Goal: Task Accomplishment & Management: Use online tool/utility

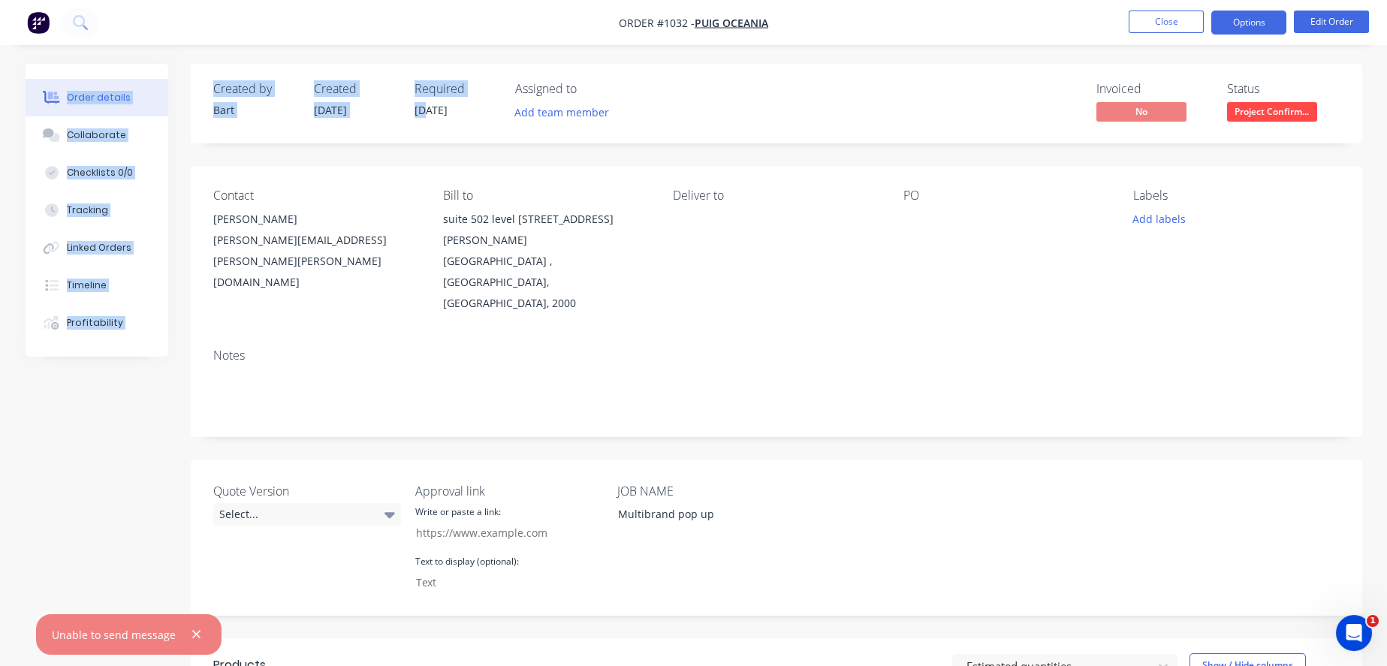
click at [1237, 22] on button "Options" at bounding box center [1248, 23] width 75 height 24
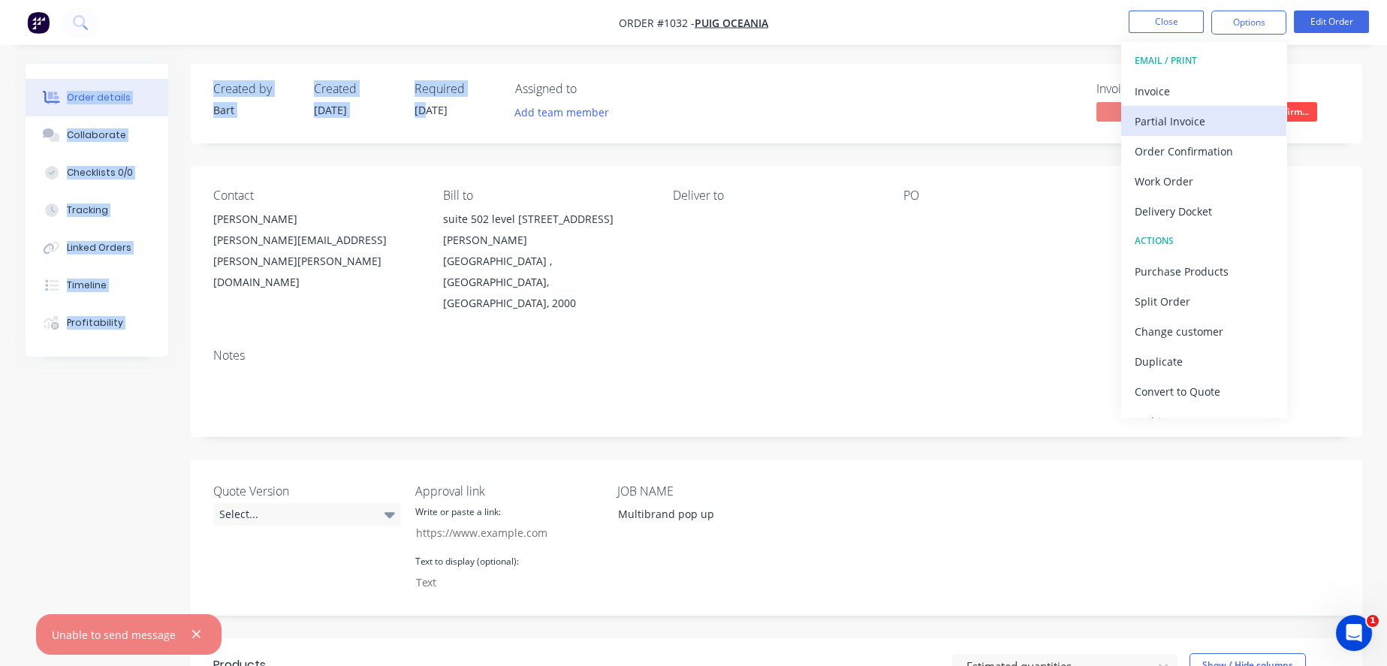
click at [1216, 122] on div "Partial Invoice" at bounding box center [1204, 121] width 138 height 22
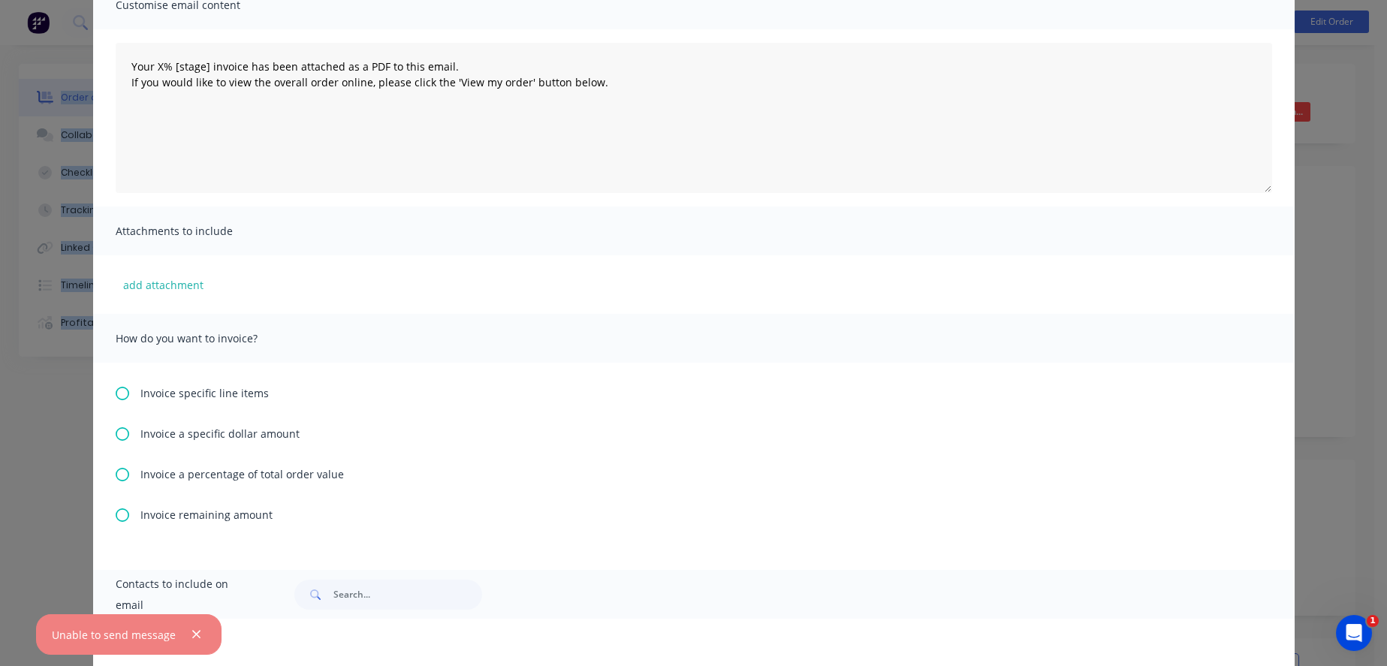
scroll to position [231, 0]
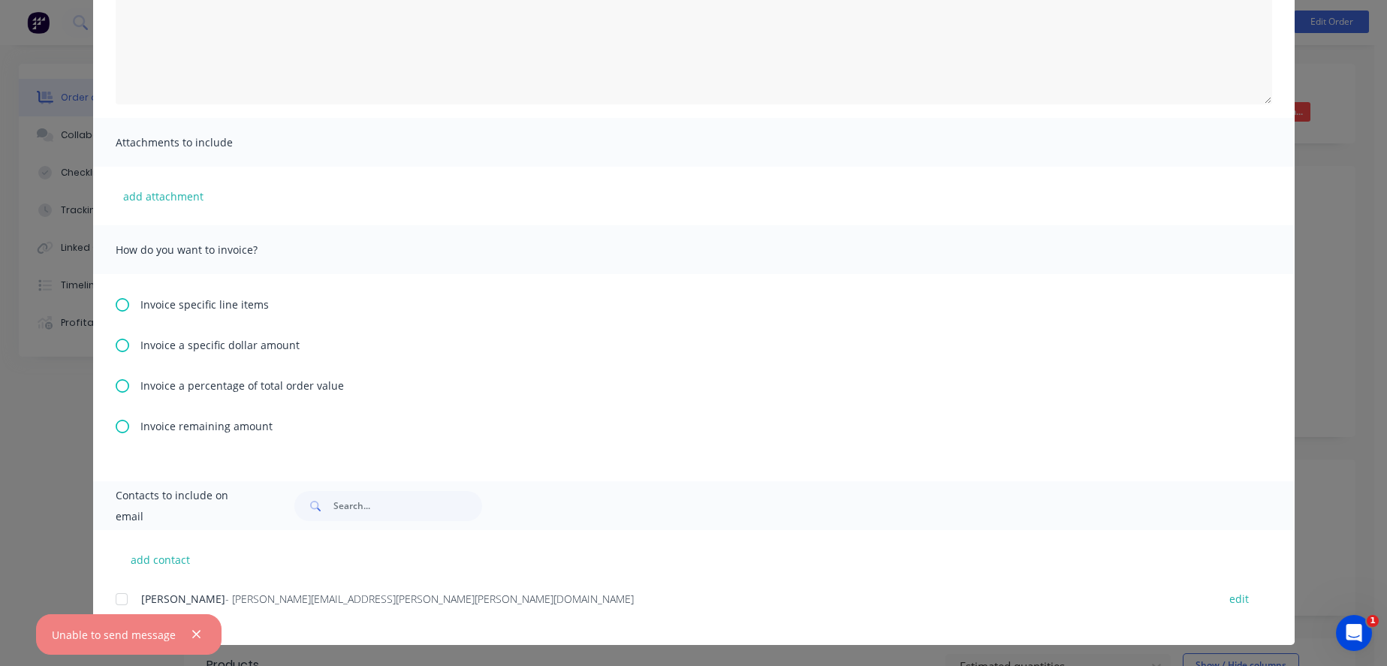
click at [208, 378] on span "Invoice a percentage of total order value" at bounding box center [241, 386] width 203 height 16
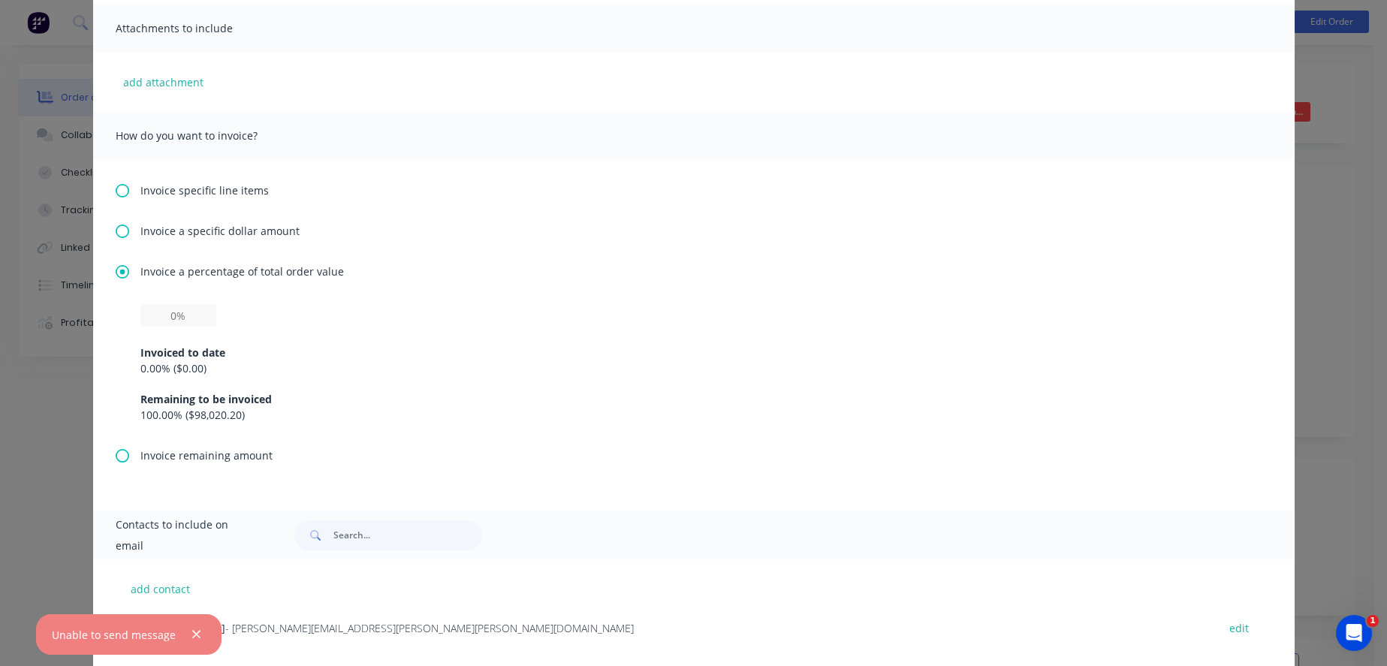
scroll to position [333, 0]
click at [168, 321] on input "text" at bounding box center [178, 313] width 76 height 23
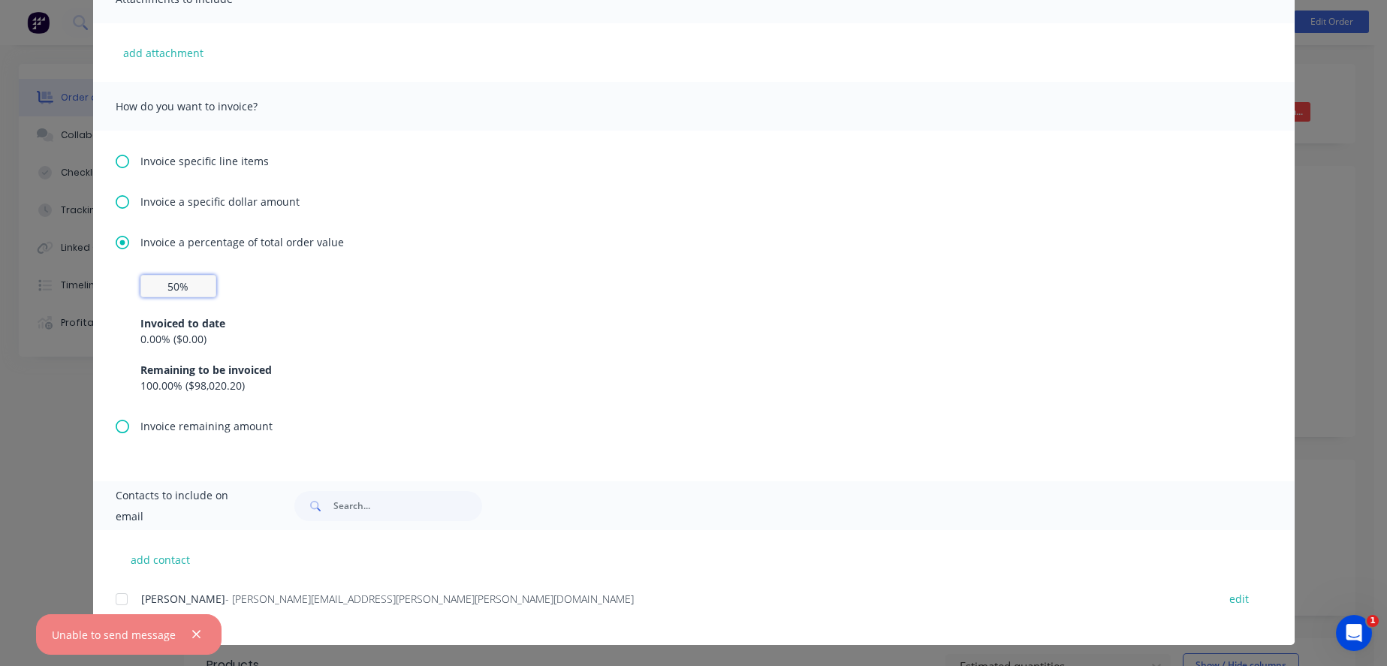
click at [115, 598] on div at bounding box center [122, 599] width 30 height 30
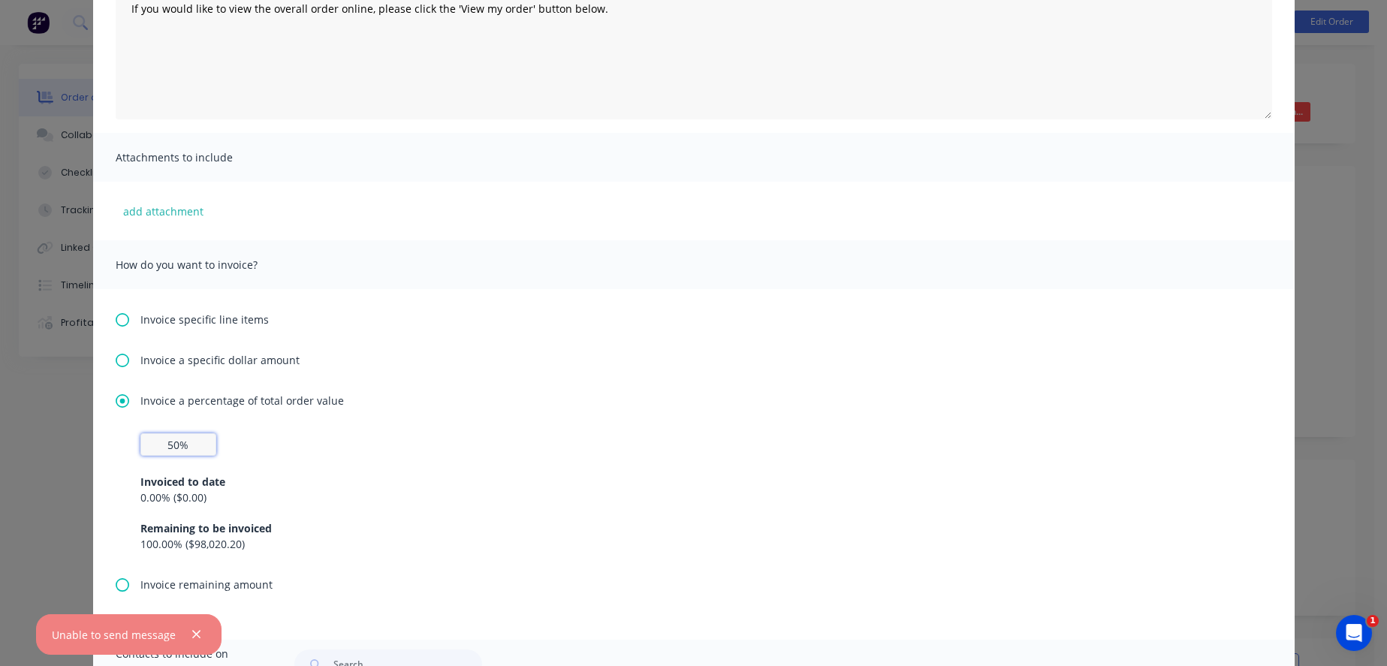
scroll to position [0, 0]
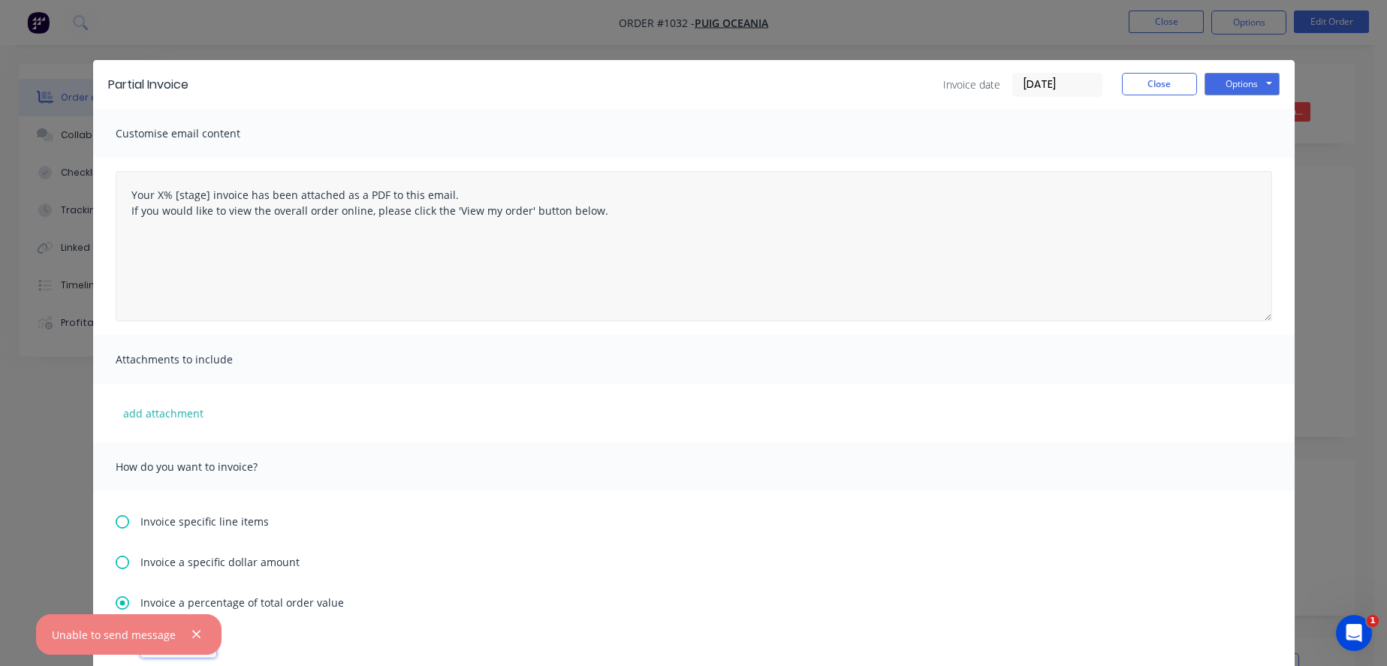
type input "50%"
click at [153, 196] on textarea "Your X% [stage] invoice has been attached as a PDF to this email. If you would …" at bounding box center [694, 246] width 1156 height 150
type textarea "Your 50% Deposit invoice has been attached as a PDF to this email. If you would…"
click at [1225, 91] on button "Options" at bounding box center [1241, 84] width 75 height 23
click at [1247, 157] on button "Email" at bounding box center [1252, 160] width 96 height 25
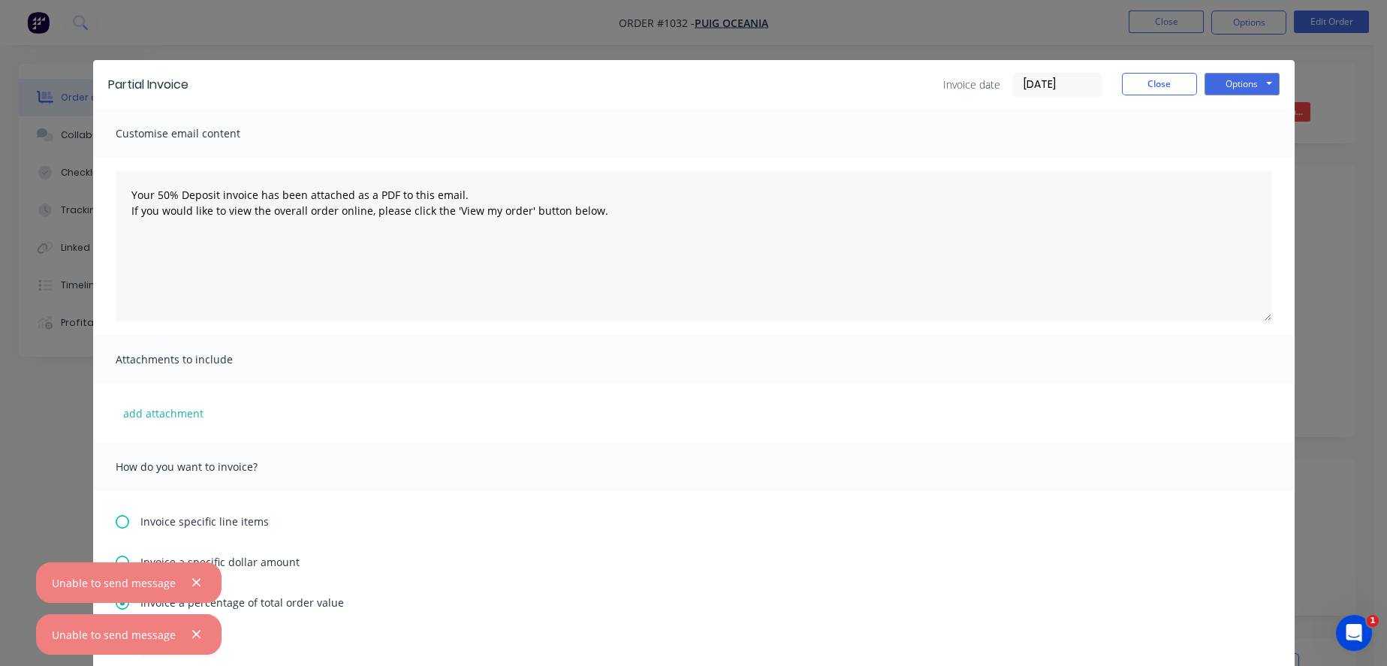
click at [69, 600] on div "Unable to send message" at bounding box center [128, 582] width 185 height 41
click at [201, 576] on icon "button" at bounding box center [196, 583] width 10 height 14
click at [200, 635] on icon "button" at bounding box center [196, 635] width 8 height 8
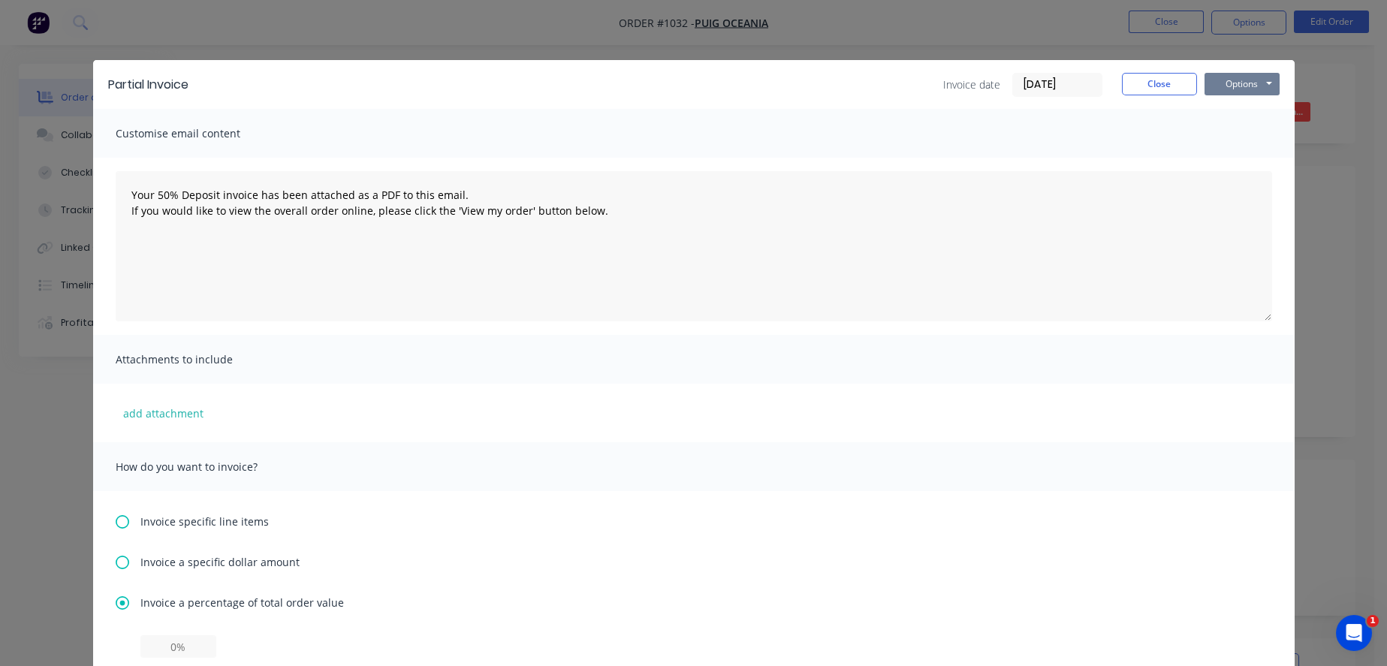
click at [1251, 82] on button "Options" at bounding box center [1241, 84] width 75 height 23
click at [1241, 161] on button "Email" at bounding box center [1252, 160] width 96 height 25
click at [1222, 84] on button "Options" at bounding box center [1241, 84] width 75 height 23
click at [1235, 160] on button "Email" at bounding box center [1252, 160] width 96 height 25
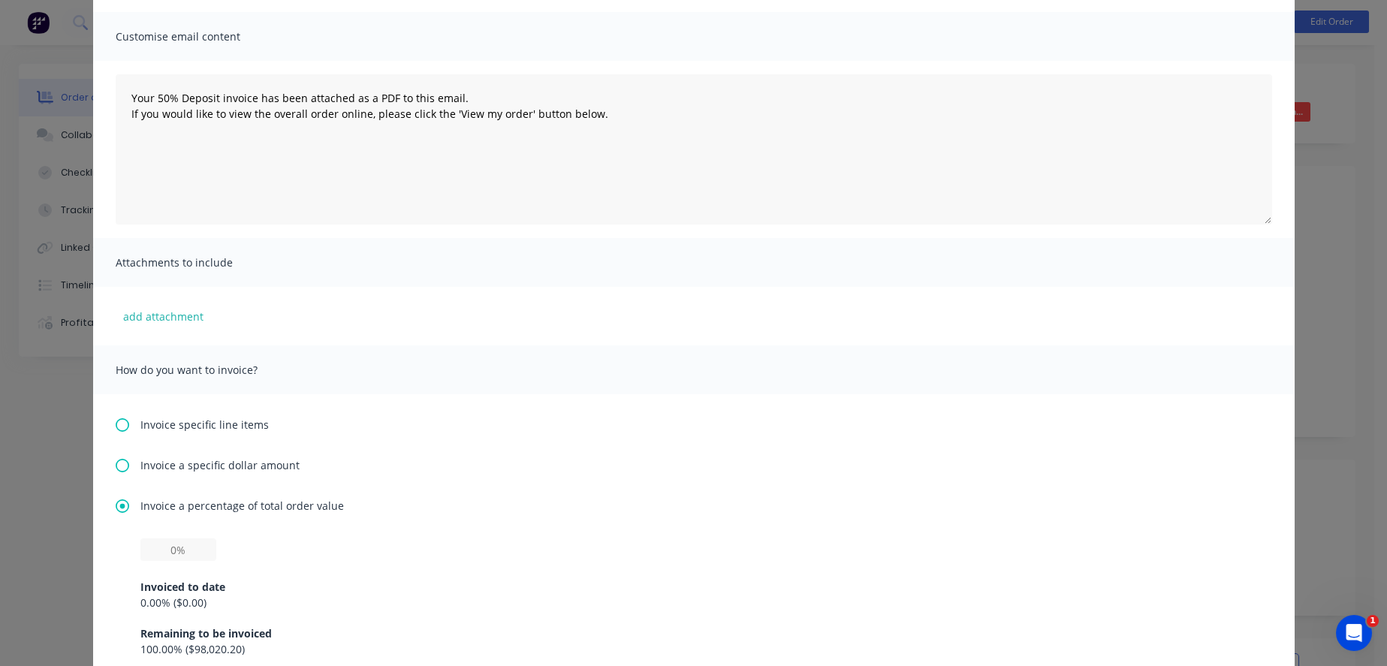
scroll to position [167, 0]
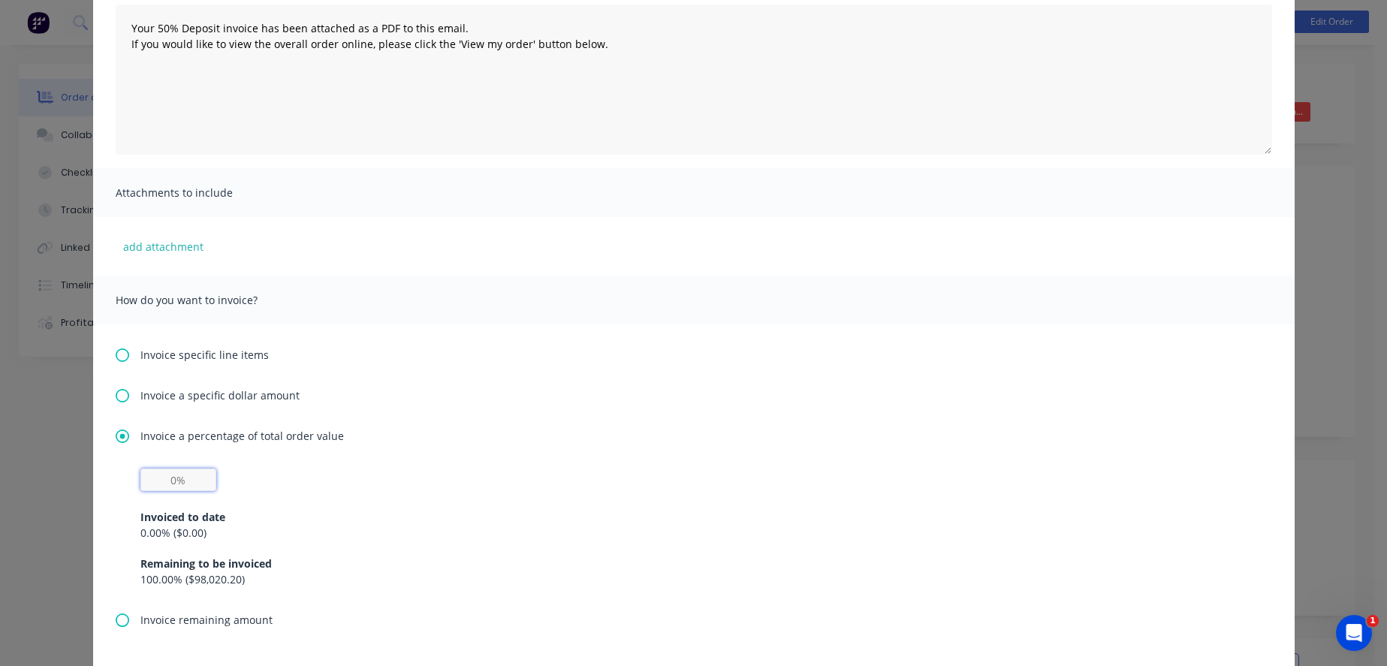
click at [170, 488] on input "text" at bounding box center [178, 480] width 76 height 23
type input "50%"
click at [1009, 464] on div "Invoice a percentage of total order value 50% Invoiced to date 0.00 % ( $0.00 )…" at bounding box center [694, 520] width 1156 height 184
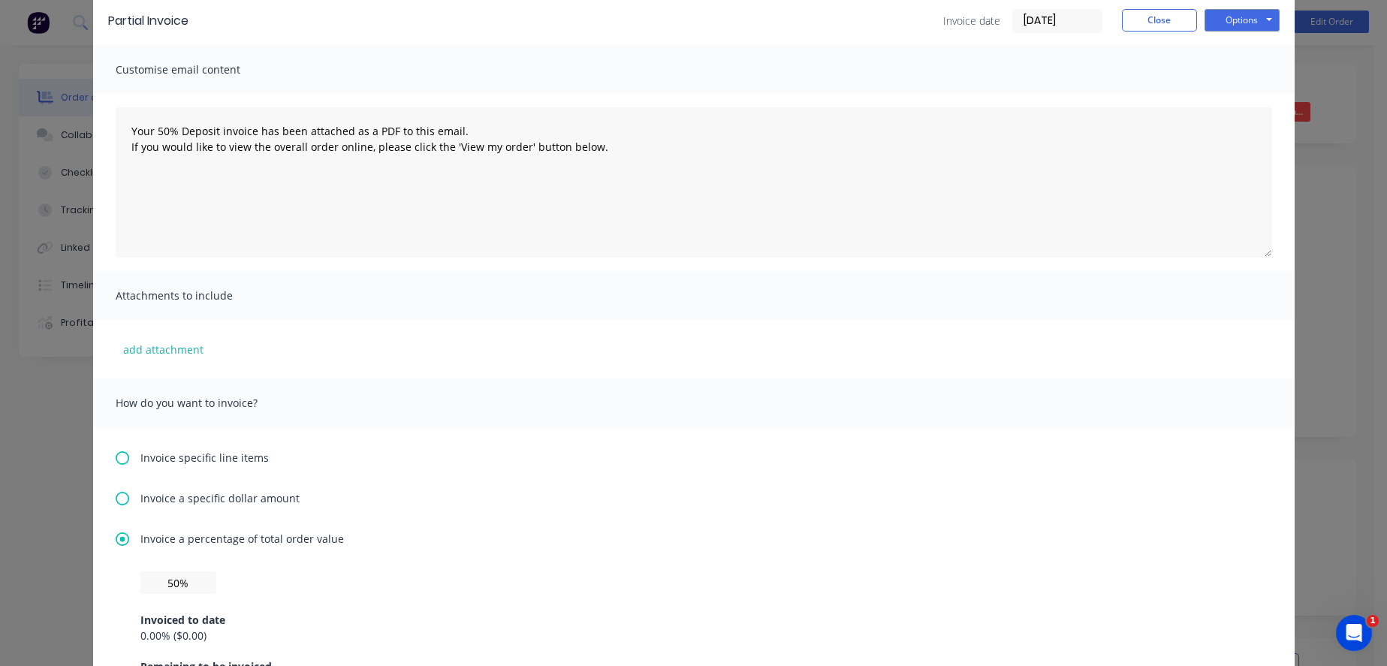
scroll to position [0, 0]
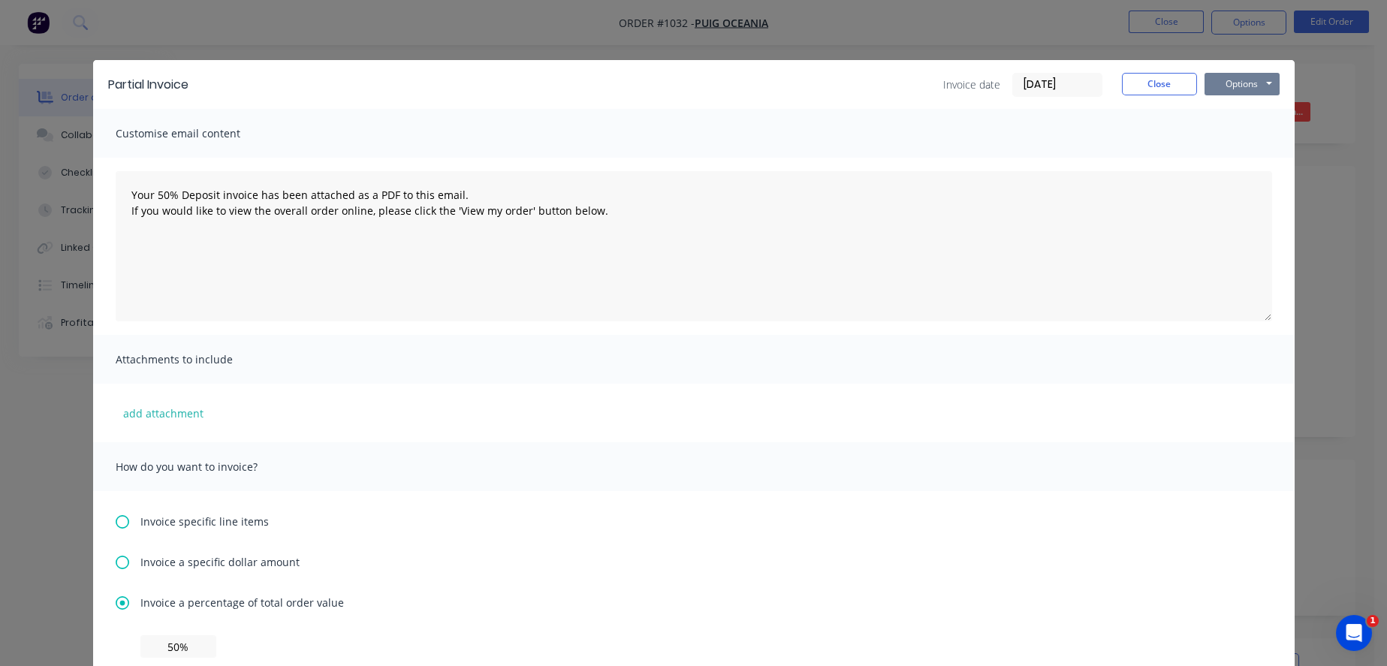
click at [1240, 95] on button "Options" at bounding box center [1241, 84] width 75 height 23
click at [1229, 158] on button "Email" at bounding box center [1252, 160] width 96 height 25
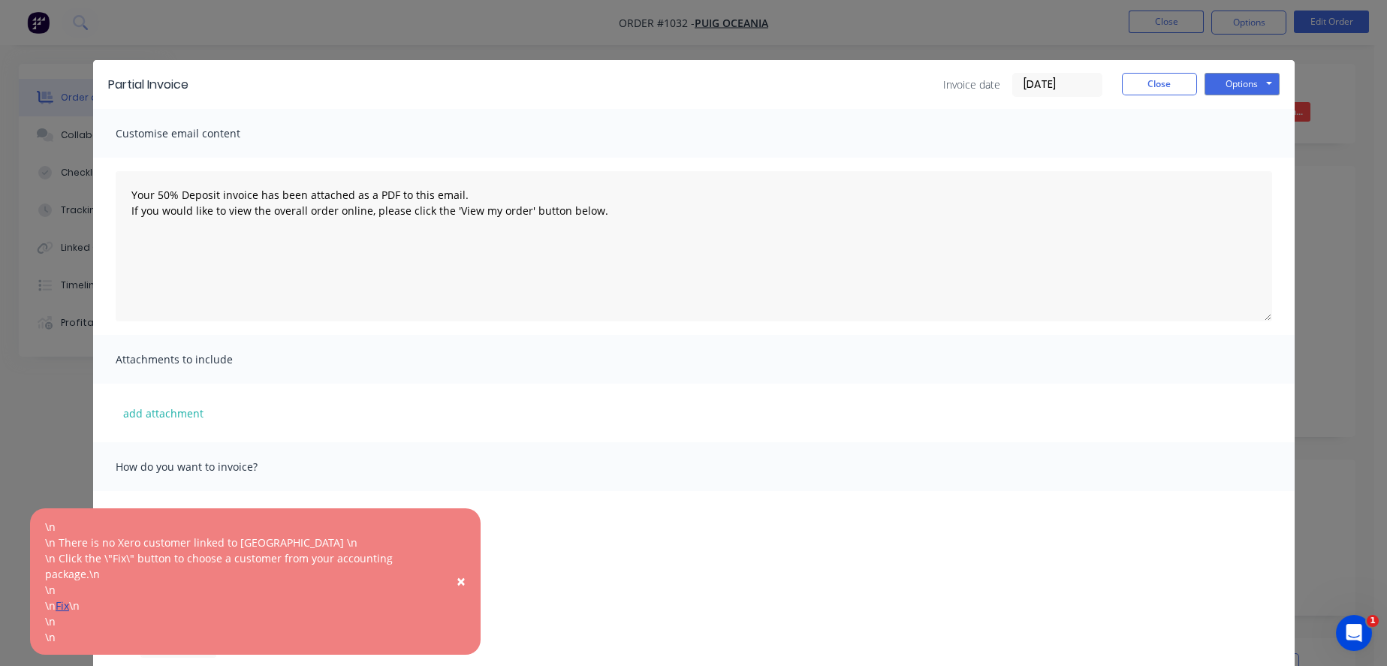
click at [69, 601] on link "Fix" at bounding box center [63, 605] width 14 height 14
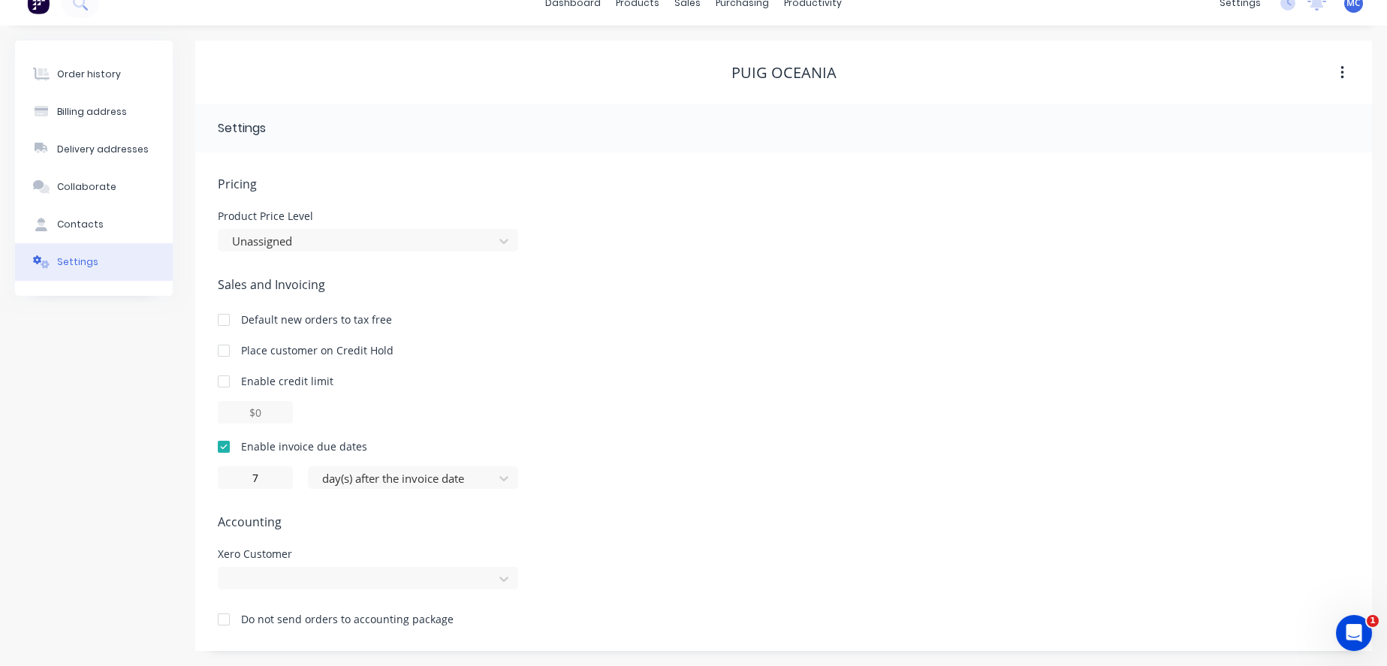
scroll to position [44, 0]
click at [382, 589] on div "Pricing Product Price Level Unassigned Sales and Invoicing Default new orders t…" at bounding box center [784, 413] width 1132 height 476
click at [513, 580] on div at bounding box center [368, 578] width 300 height 23
type input "x"
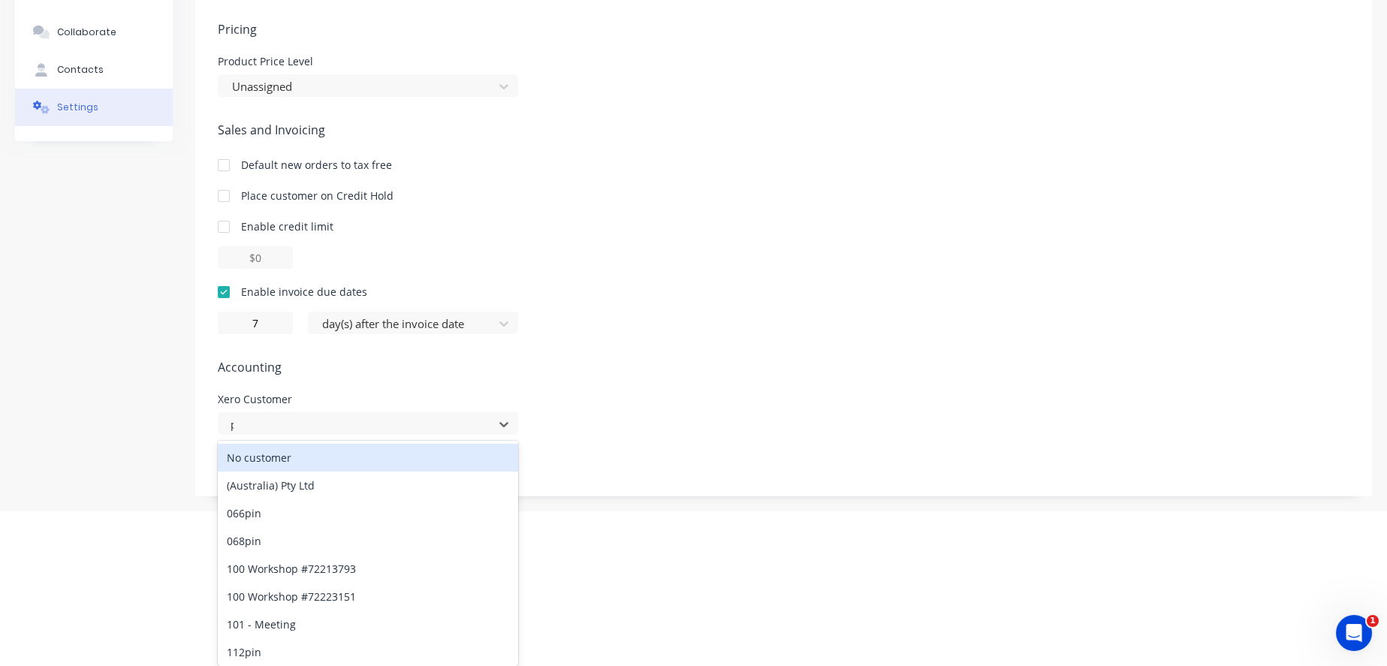
type input "pui"
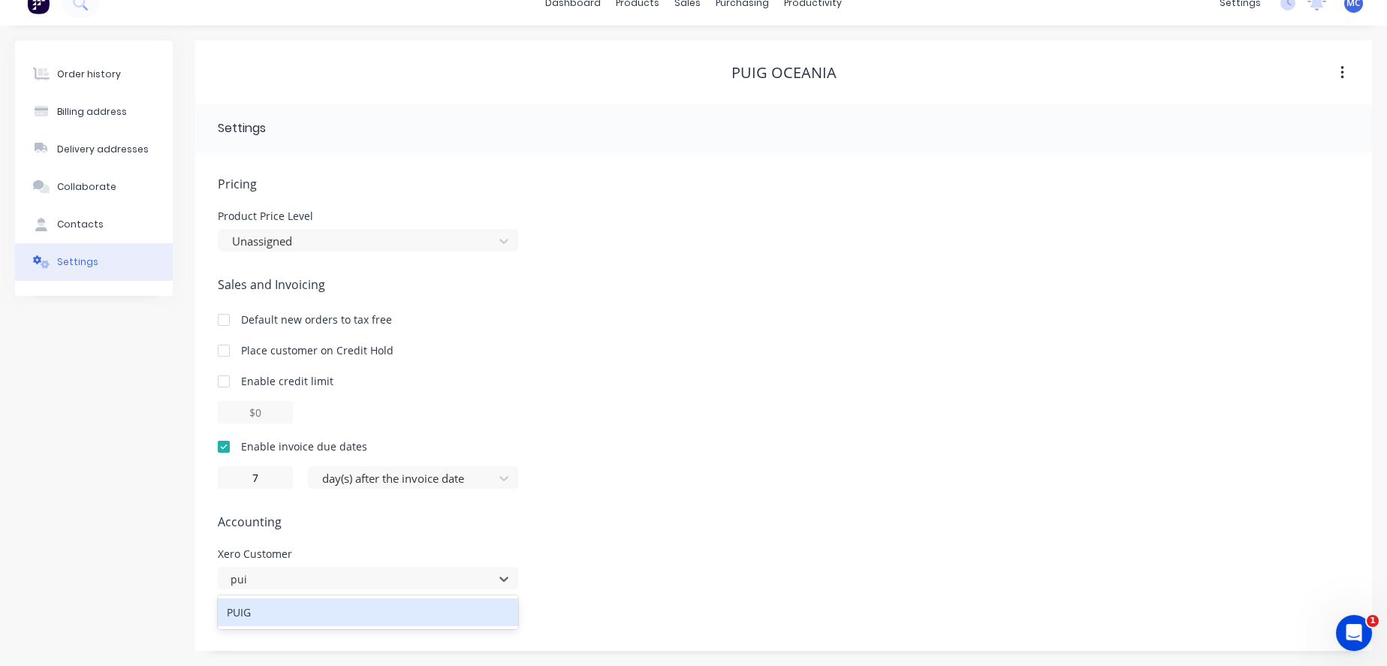
click at [348, 612] on div "PUIG" at bounding box center [368, 612] width 300 height 28
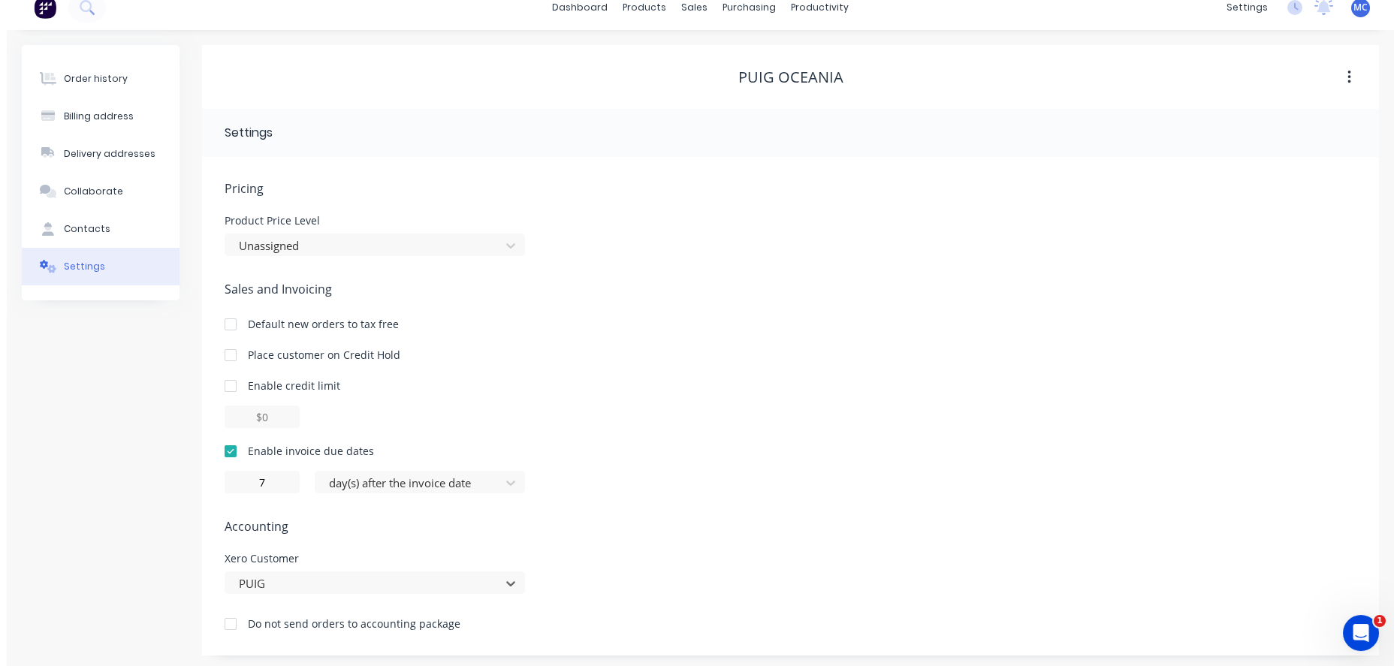
scroll to position [0, 0]
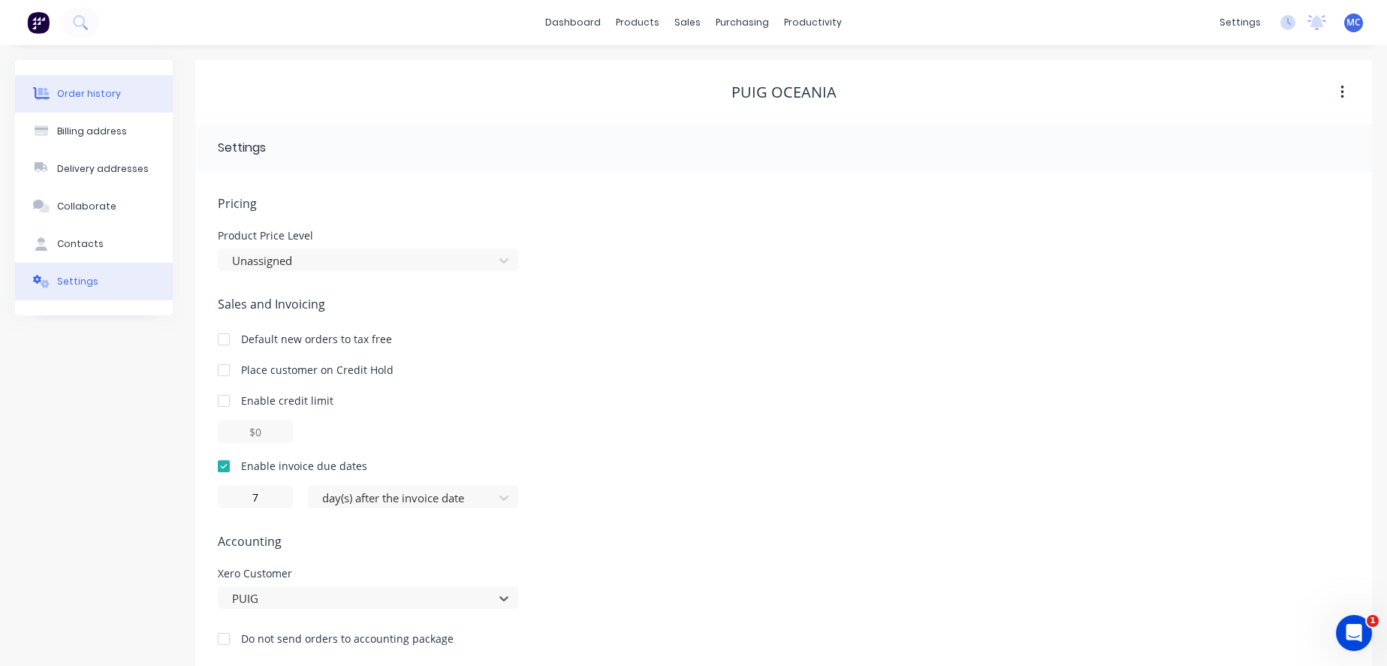
click at [123, 100] on button "Order history" at bounding box center [94, 94] width 158 height 38
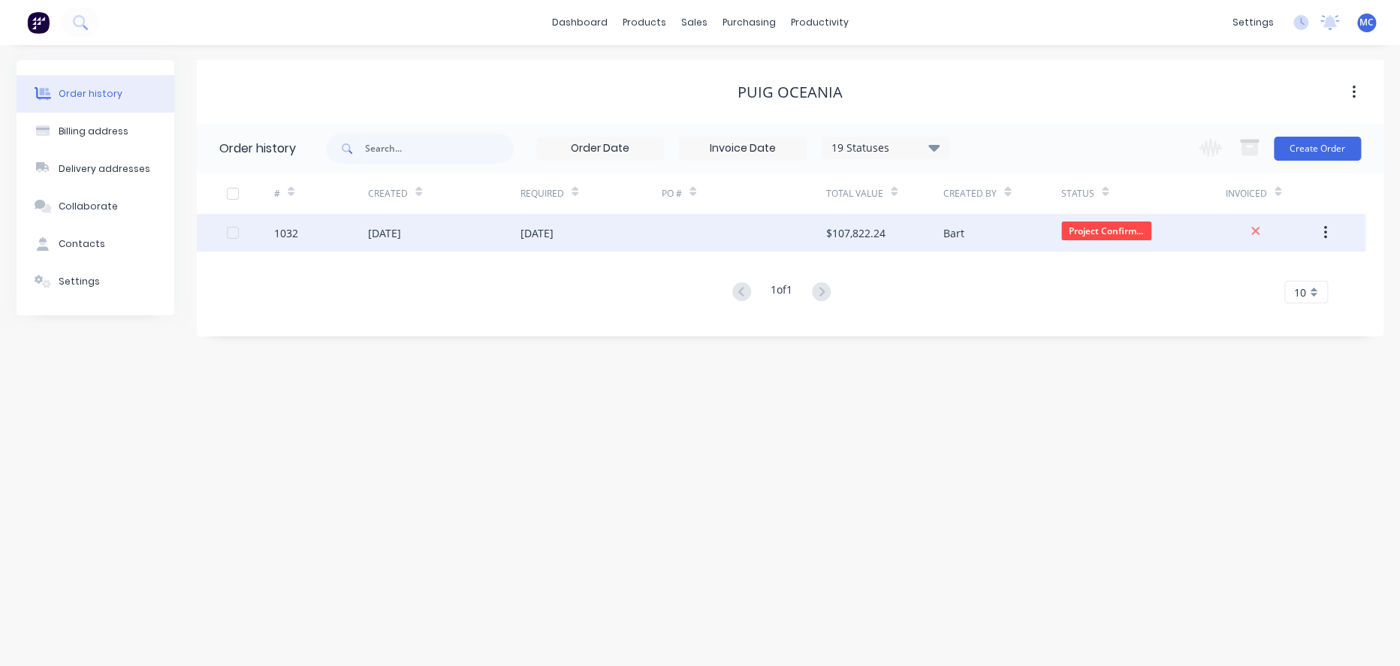
click at [439, 240] on div "08 Oct 2025" at bounding box center [444, 233] width 152 height 38
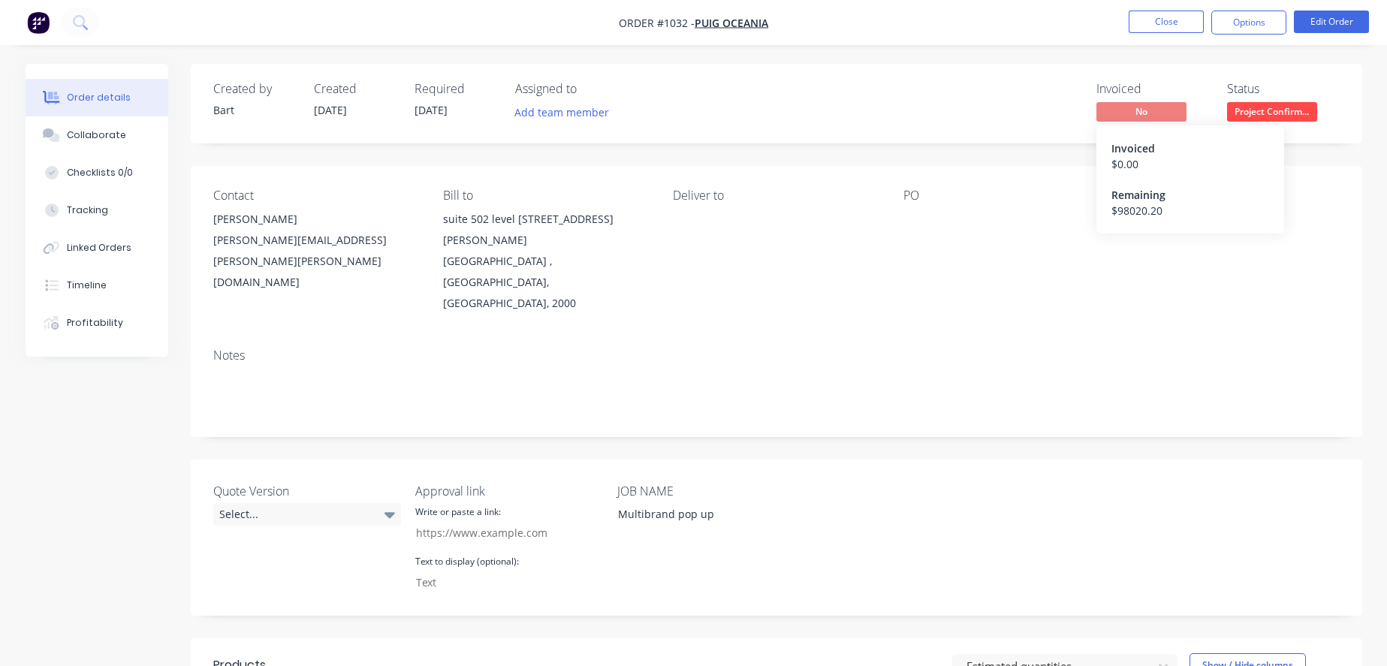
click at [1144, 111] on span "No" at bounding box center [1141, 111] width 90 height 19
click at [1252, 21] on button "Options" at bounding box center [1248, 23] width 75 height 24
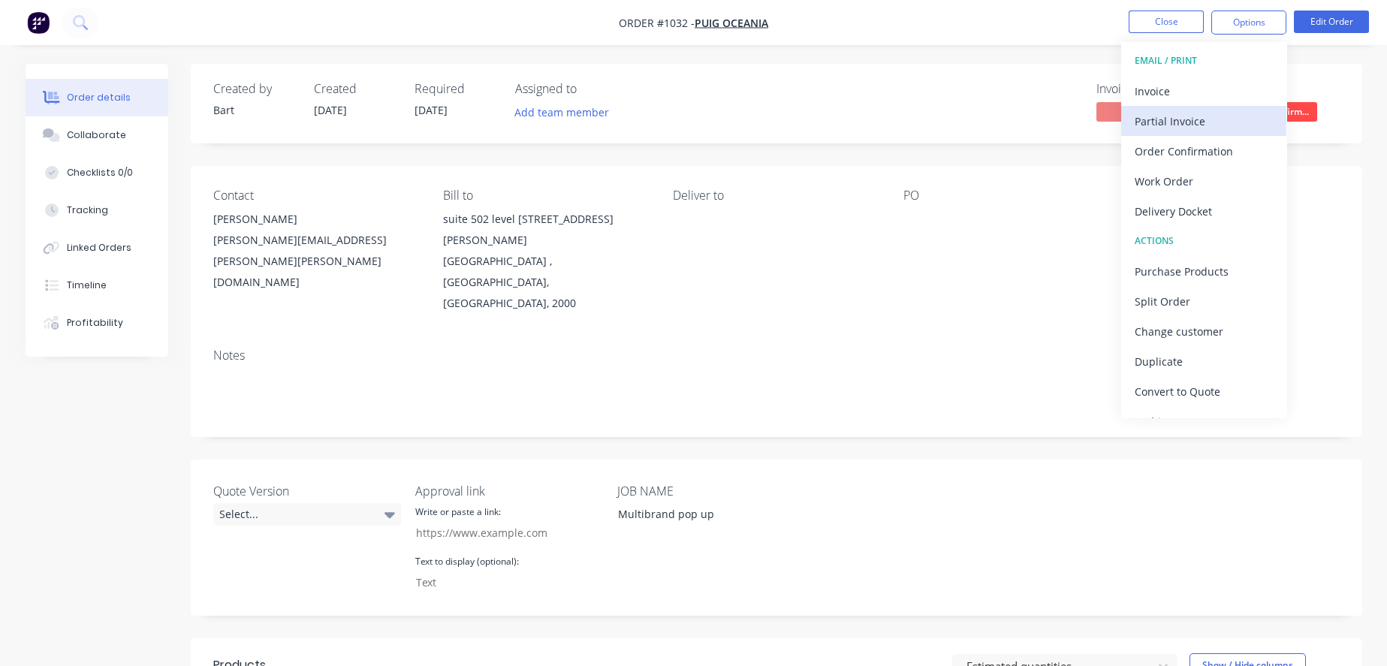
click at [1216, 115] on div "Partial Invoice" at bounding box center [1204, 121] width 138 height 22
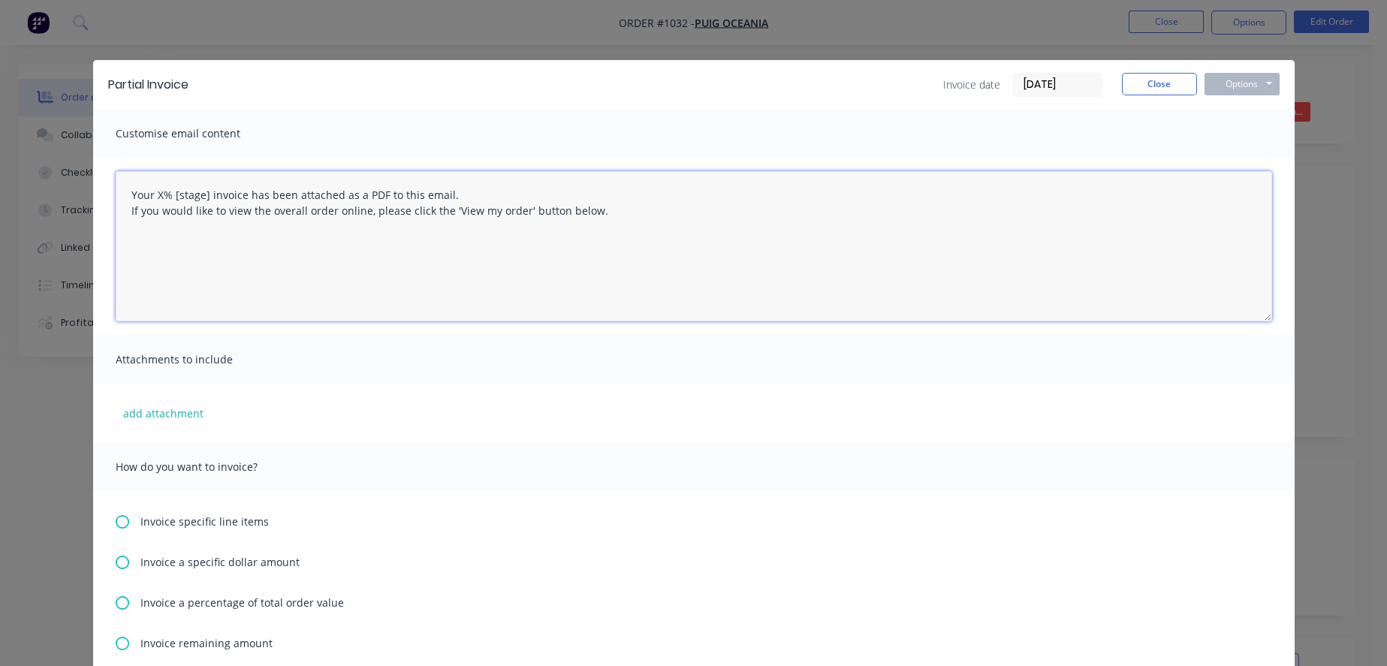
click at [164, 203] on textarea "Your X% [stage] invoice has been attached as a PDF to this email. If you would …" at bounding box center [694, 246] width 1156 height 150
drag, startPoint x: 212, startPoint y: 197, endPoint x: 178, endPoint y: 197, distance: 33.8
click at [178, 197] on textarea "Your 50% [stage] invoice has been attached as a PDF to this email. If you would…" at bounding box center [694, 246] width 1156 height 150
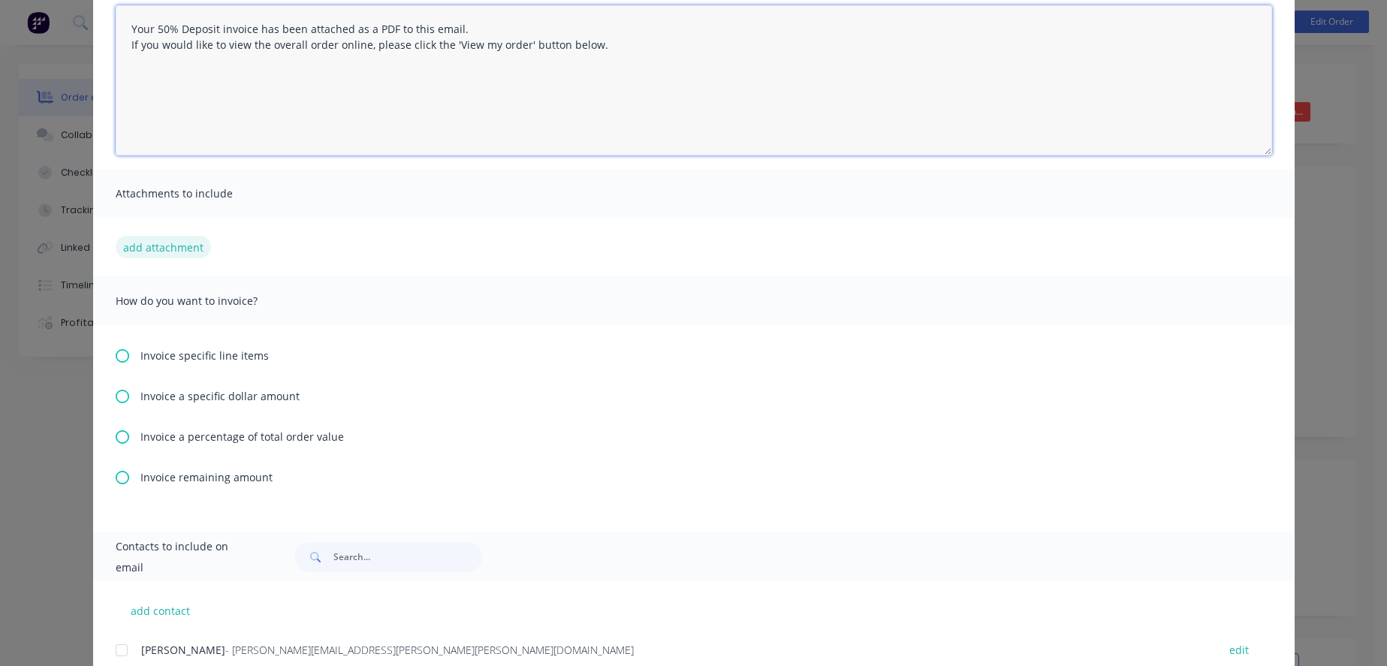
scroll to position [167, 0]
type textarea "Your 50% Deposit invoice has been attached as a PDF to this email. If you would…"
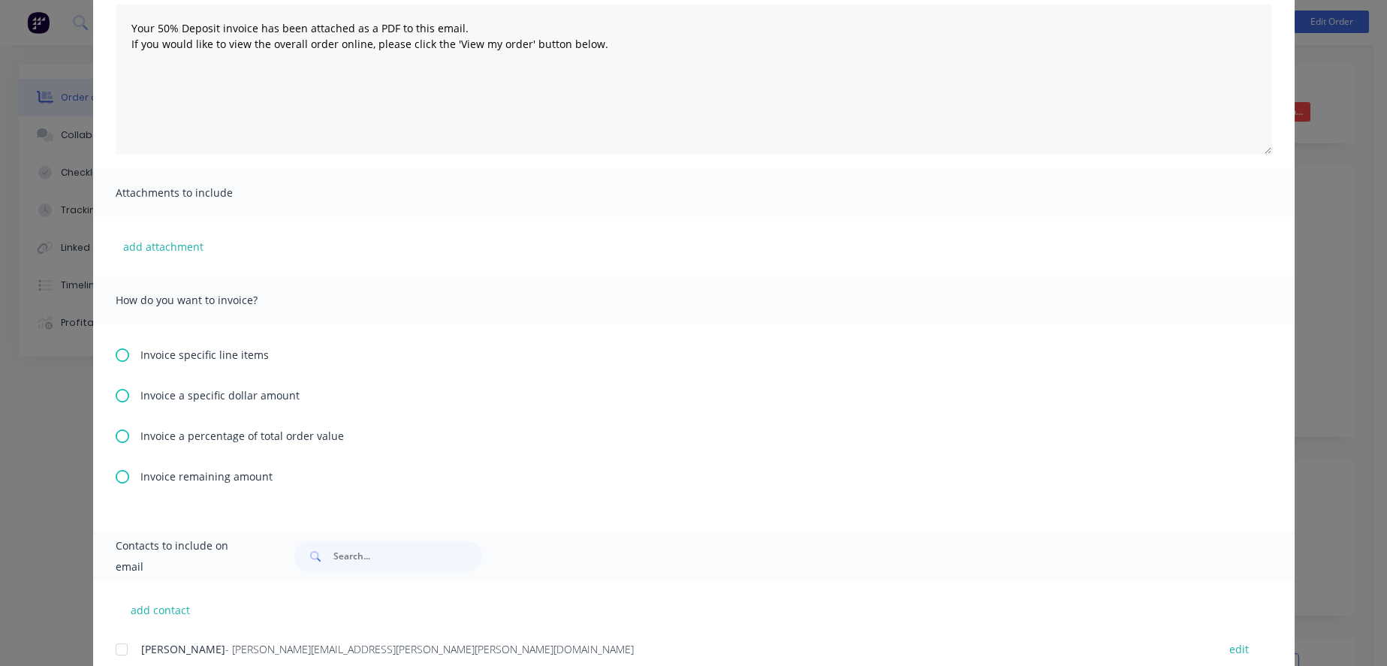
click at [205, 440] on span "Invoice a percentage of total order value" at bounding box center [241, 436] width 203 height 16
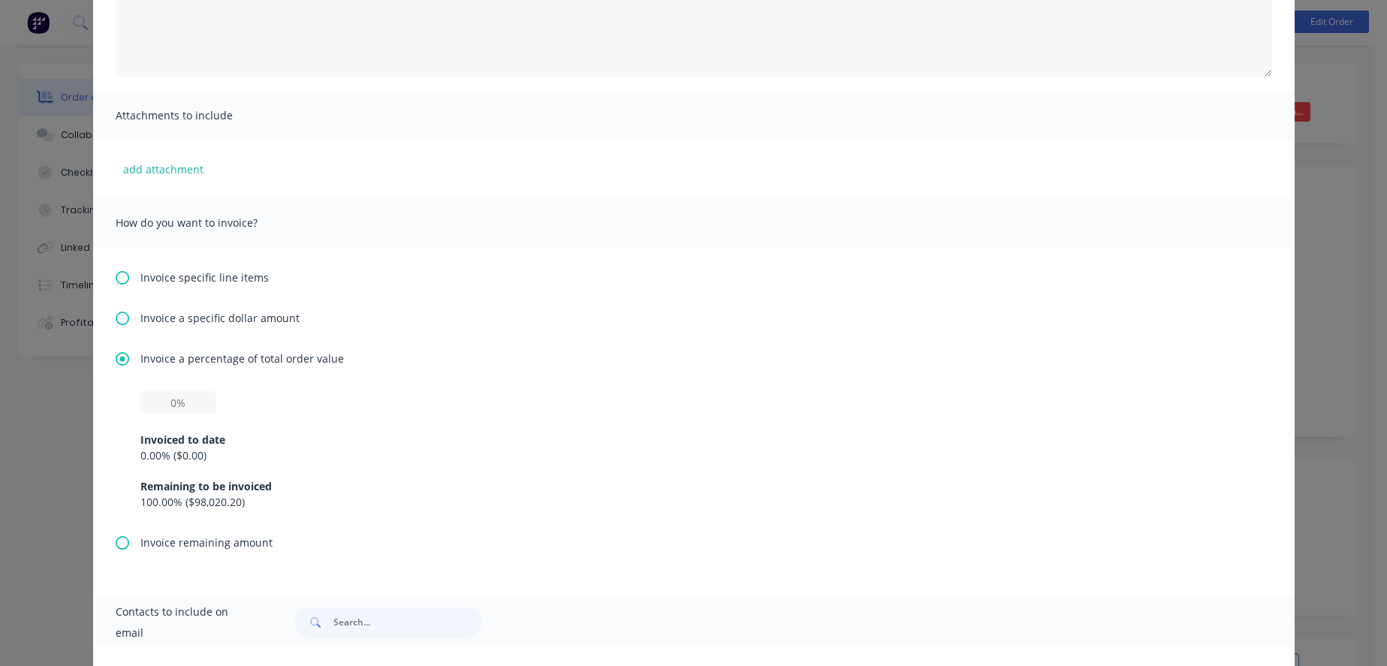
scroll to position [250, 0]
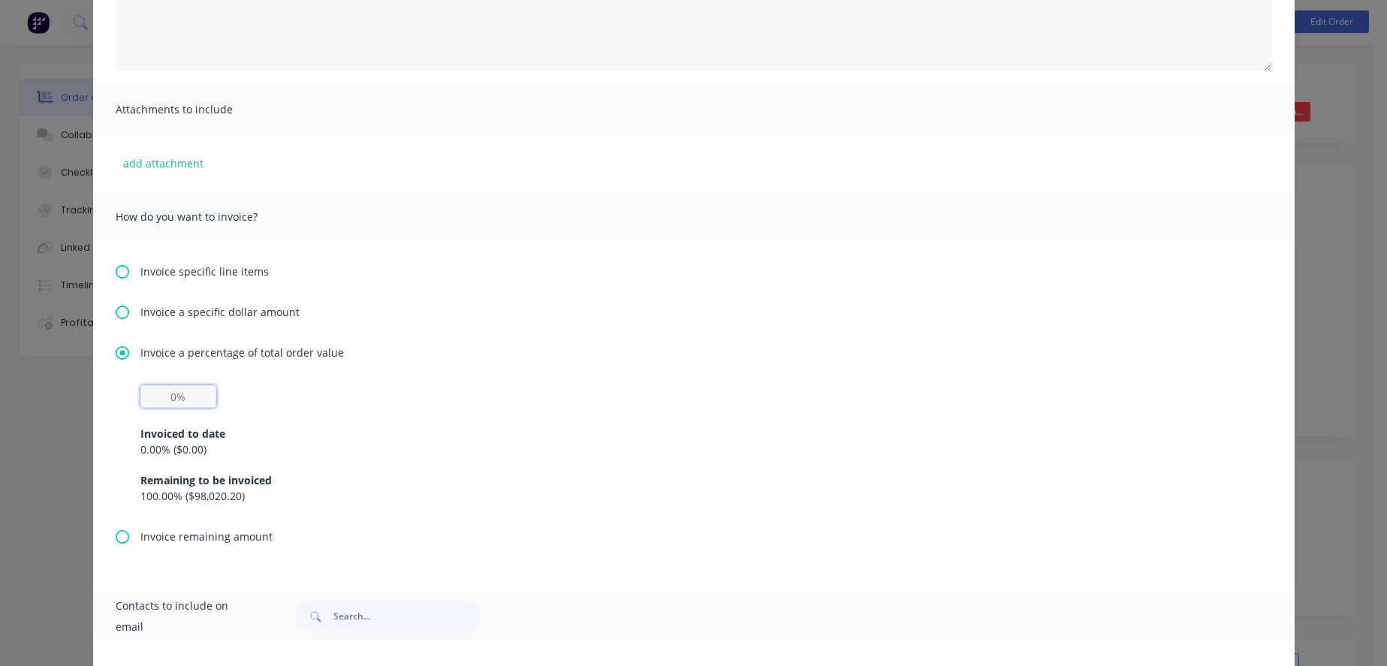
click at [164, 407] on input "text" at bounding box center [178, 396] width 76 height 23
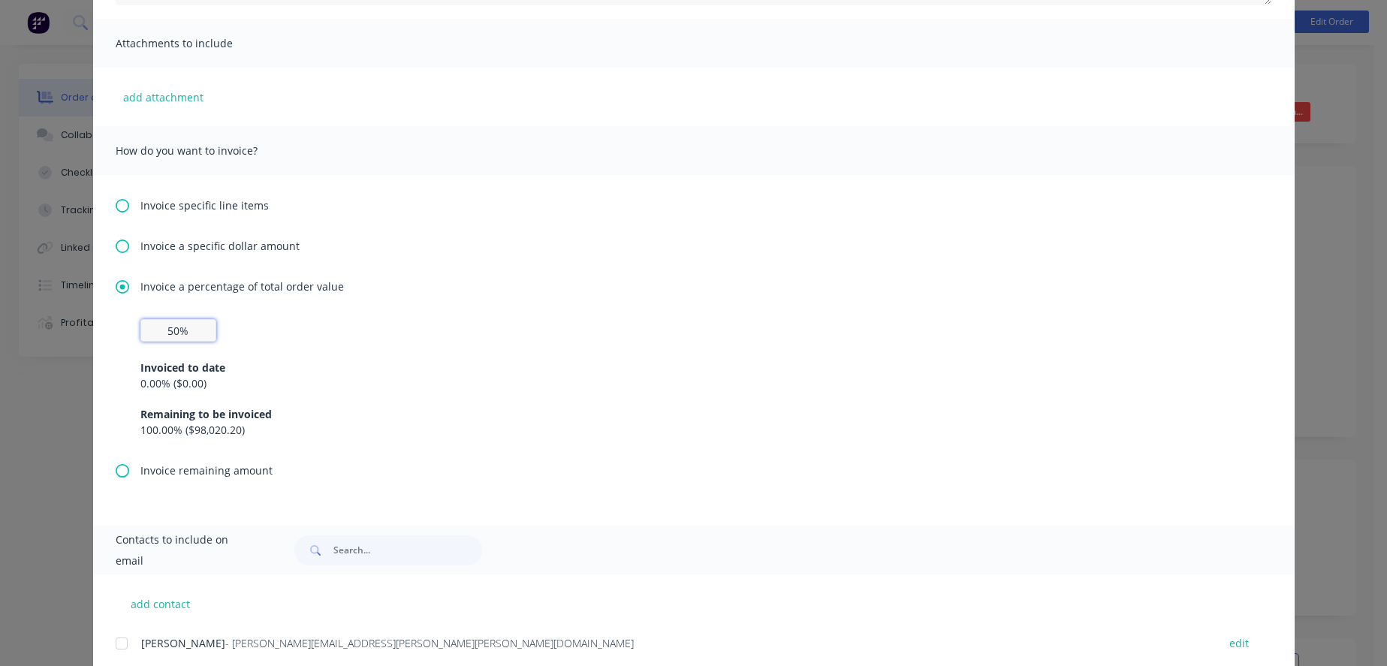
scroll to position [377, 0]
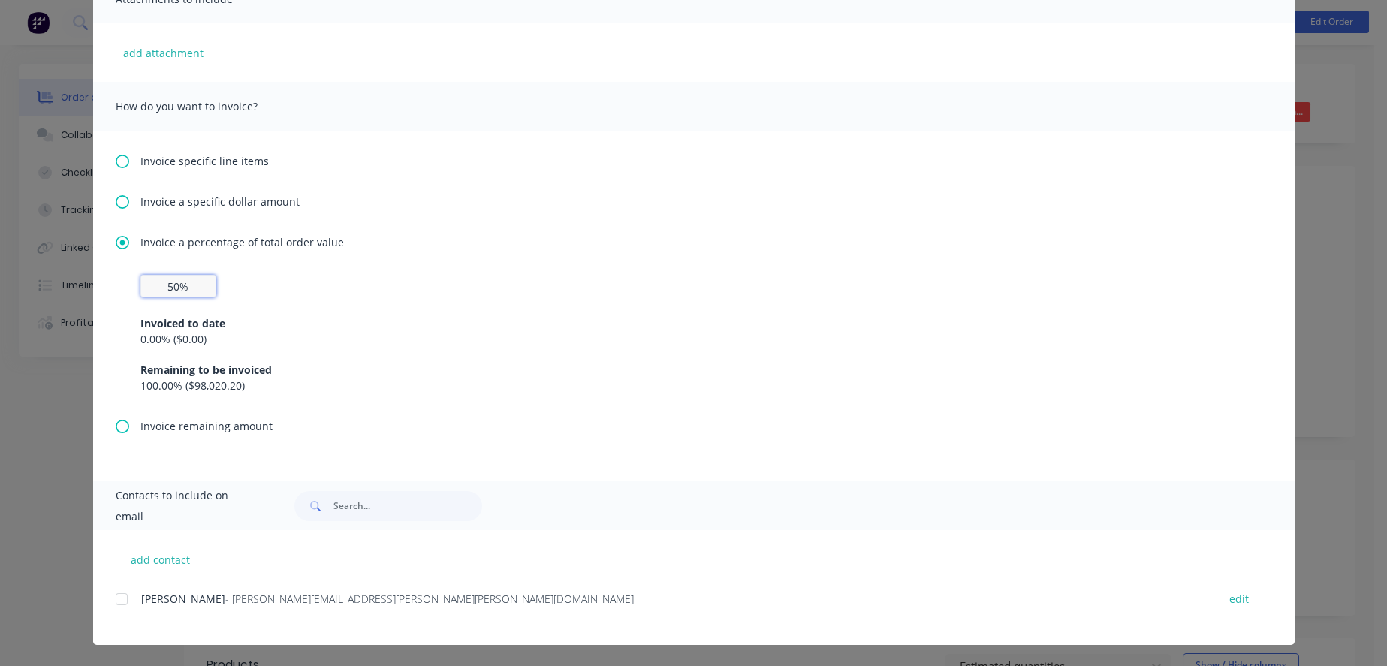
drag, startPoint x: 117, startPoint y: 594, endPoint x: 125, endPoint y: 595, distance: 8.4
click at [123, 595] on div at bounding box center [122, 599] width 30 height 30
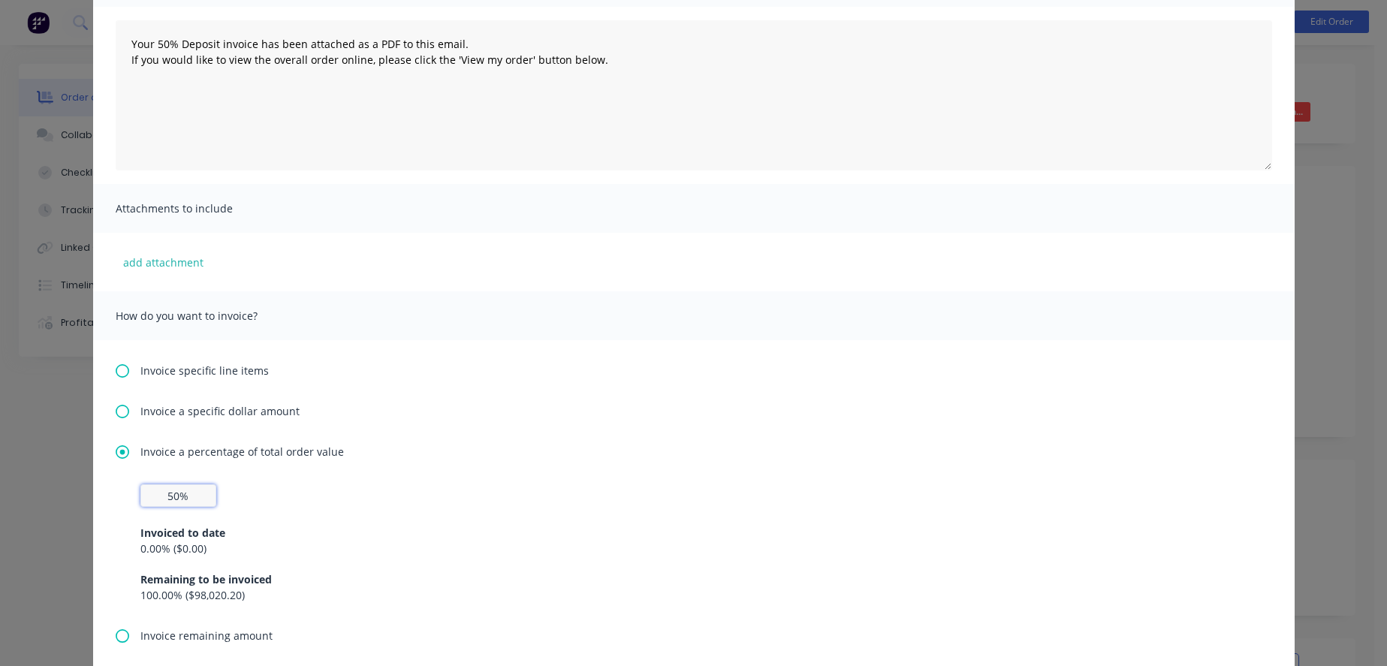
scroll to position [0, 0]
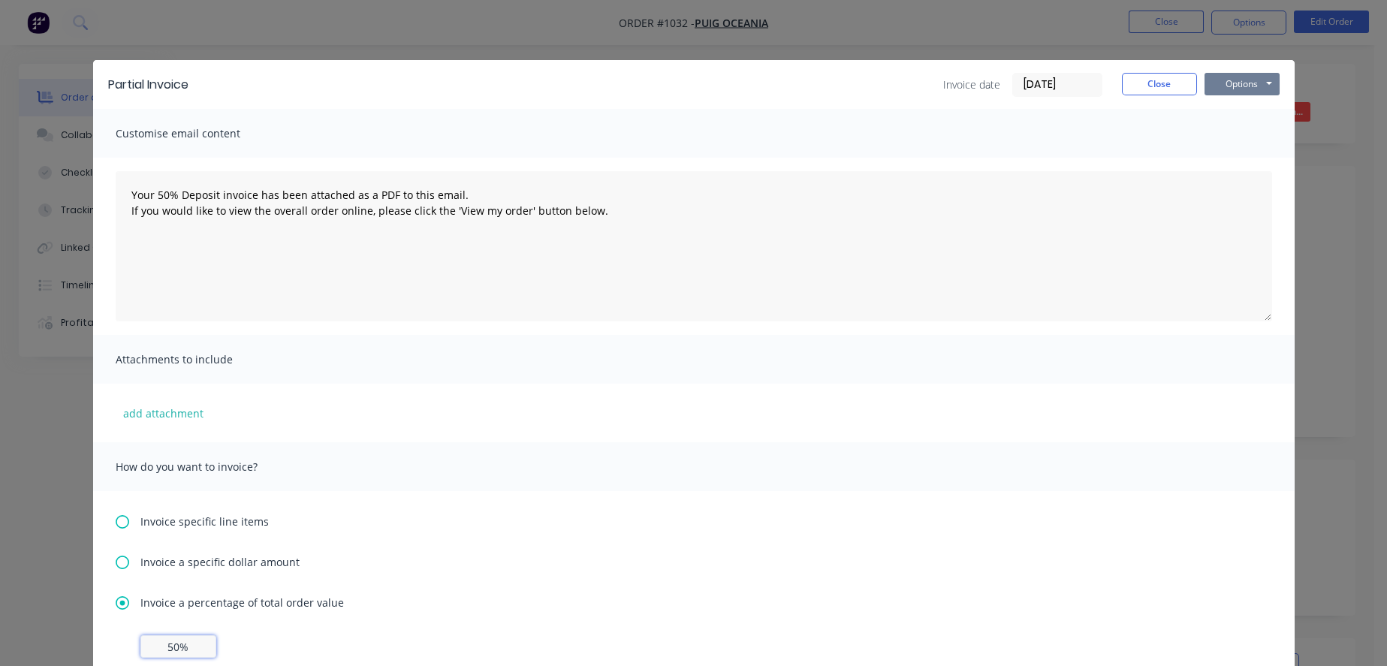
type input "50%"
click at [1246, 90] on button "Options" at bounding box center [1241, 84] width 75 height 23
click at [1235, 159] on button "Email" at bounding box center [1252, 160] width 96 height 25
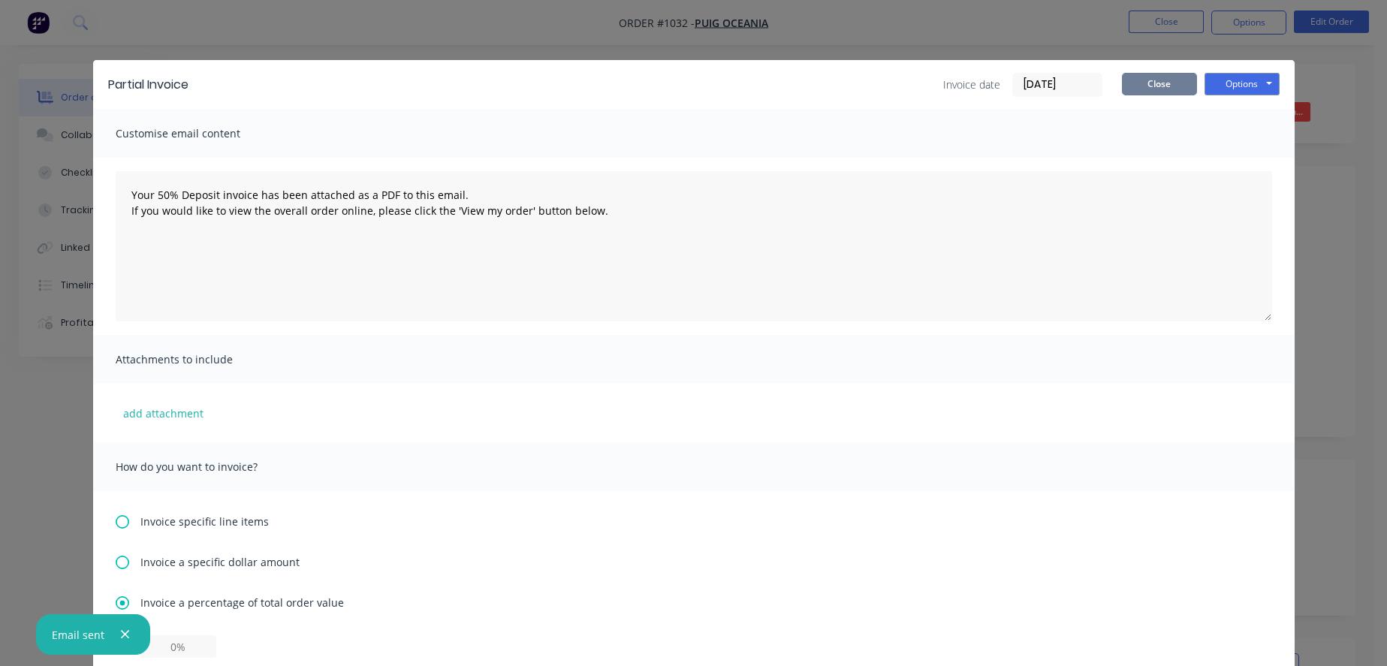
click at [1175, 89] on button "Close" at bounding box center [1159, 84] width 75 height 23
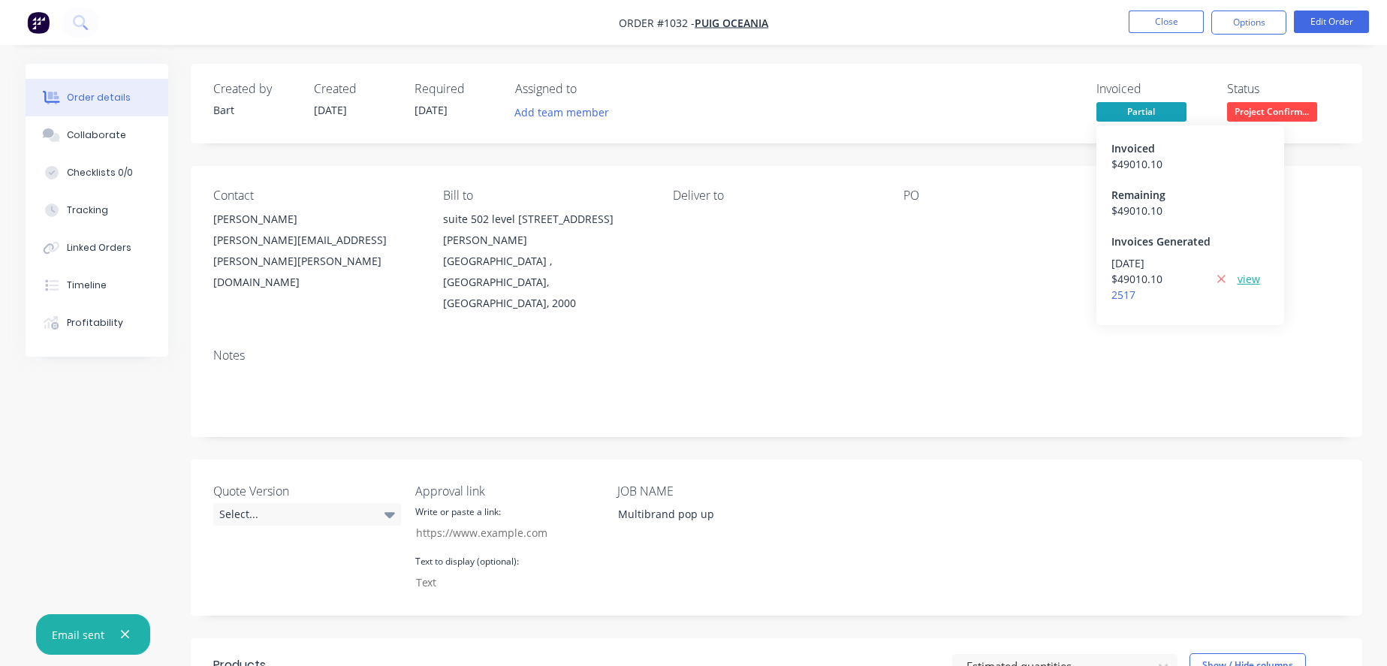
click at [1241, 287] on link "view" at bounding box center [1249, 279] width 23 height 16
